Goal: Task Accomplishment & Management: Use online tool/utility

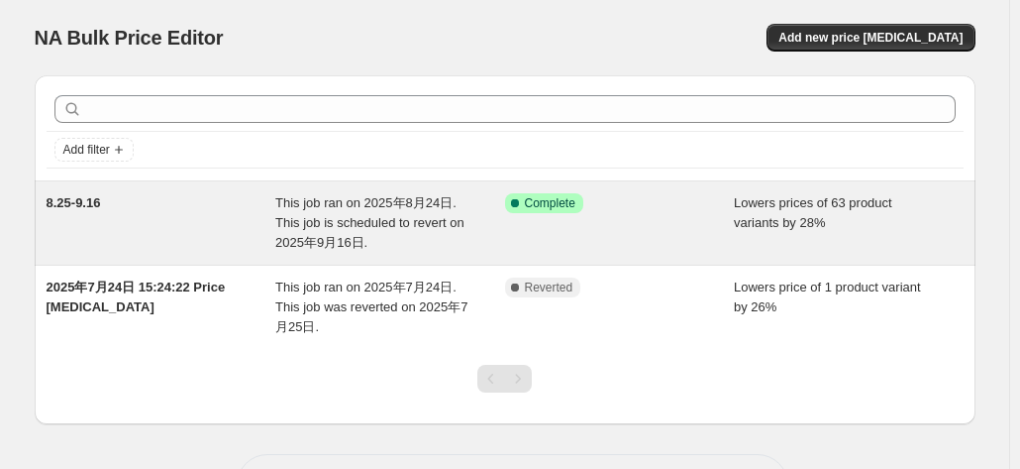
click at [734, 233] on div "Success Complete Complete" at bounding box center [620, 222] width 230 height 59
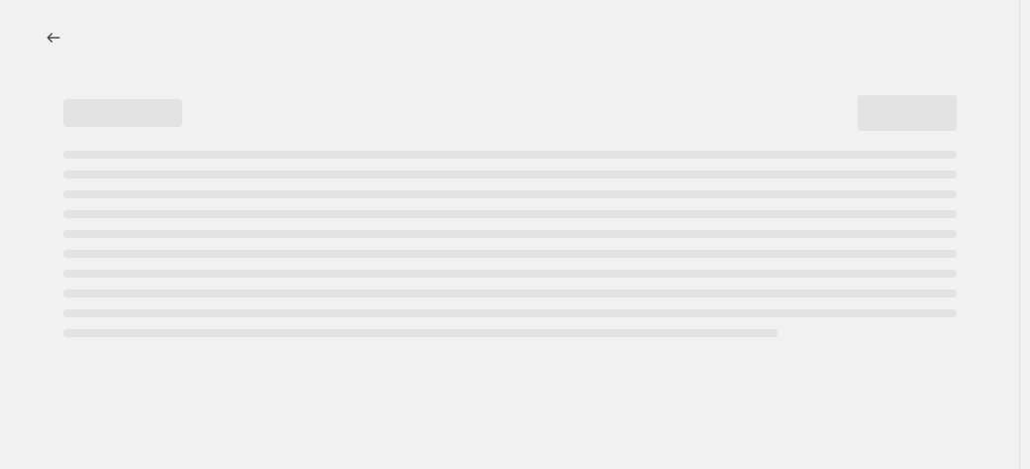
select select "percentage"
select select "no_change"
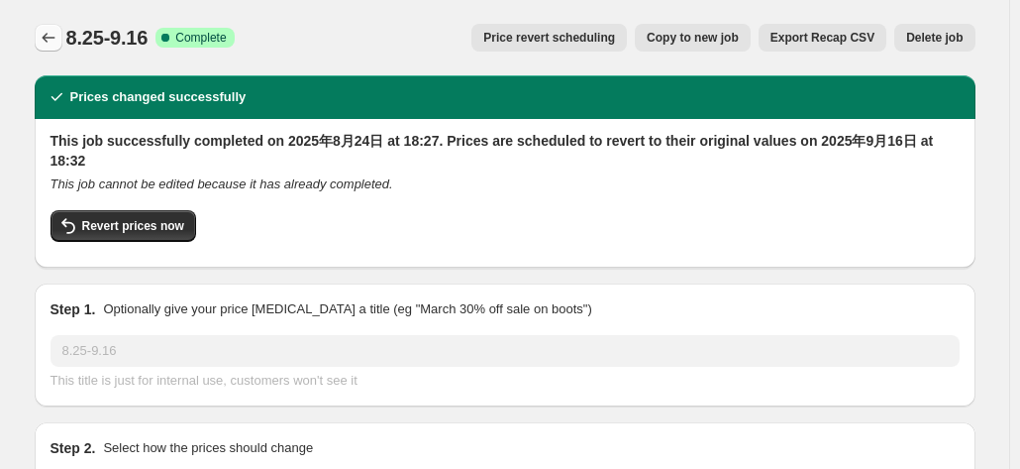
click at [47, 36] on icon "Price change jobs" at bounding box center [49, 38] width 20 height 20
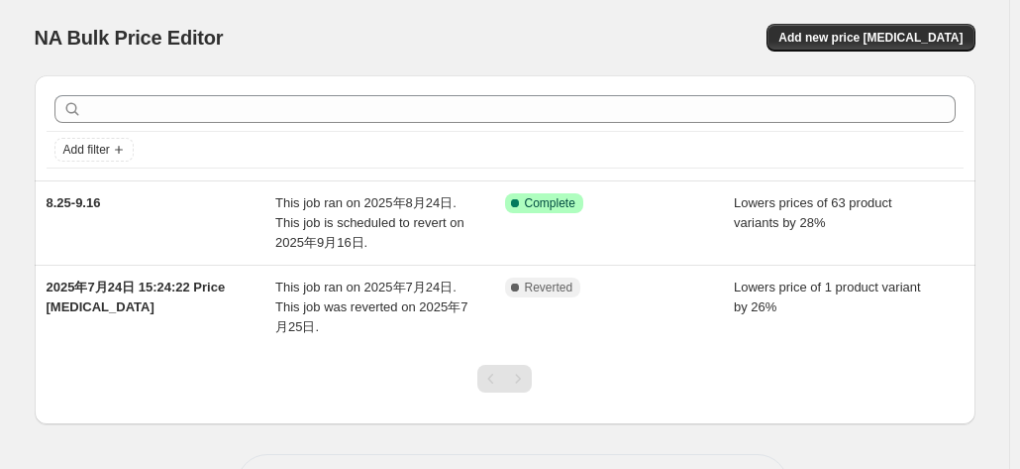
click at [364, 379] on div at bounding box center [505, 386] width 941 height 75
